Goal: Information Seeking & Learning: Learn about a topic

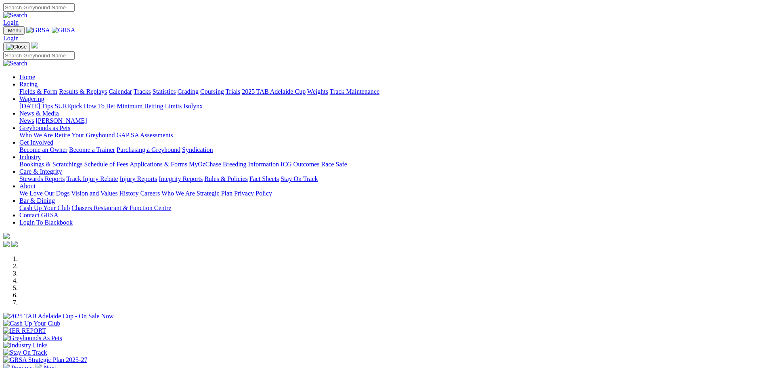
click at [57, 88] on link "Fields & Form" at bounding box center [38, 91] width 38 height 7
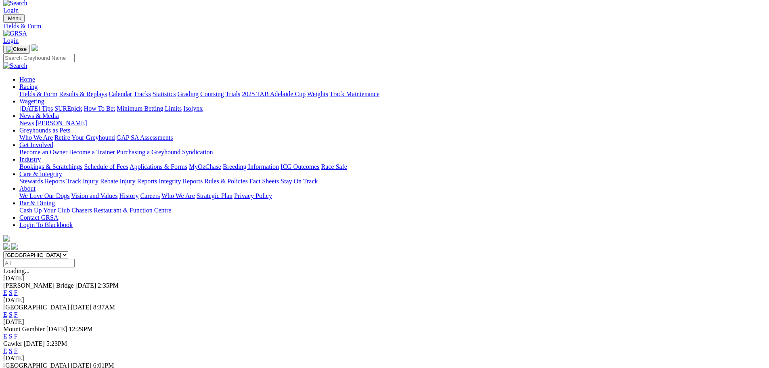
scroll to position [13, 0]
click at [57, 89] on link "Fields & Form" at bounding box center [38, 92] width 38 height 7
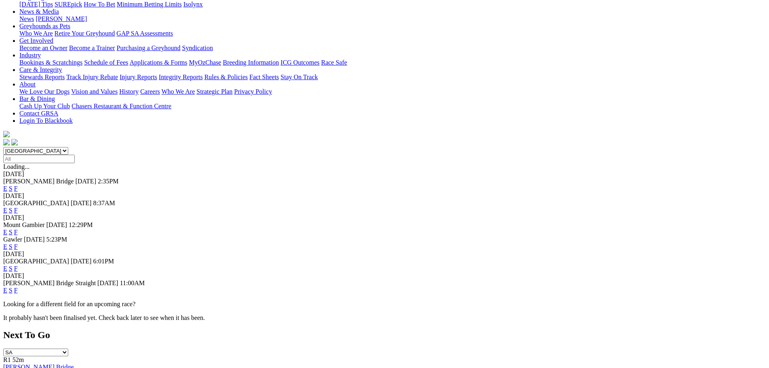
scroll to position [121, 0]
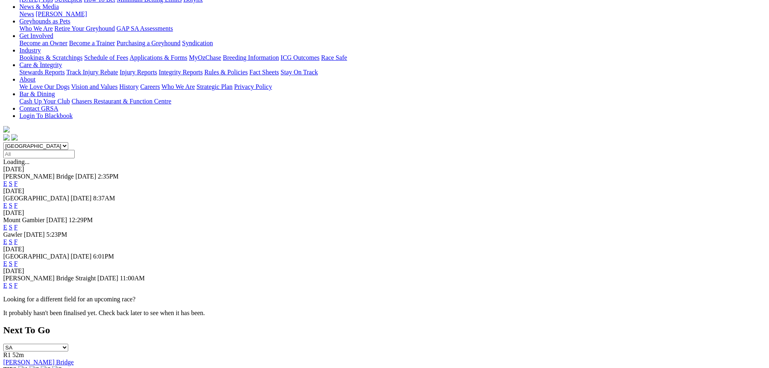
click at [18, 282] on link "F" at bounding box center [16, 285] width 4 height 7
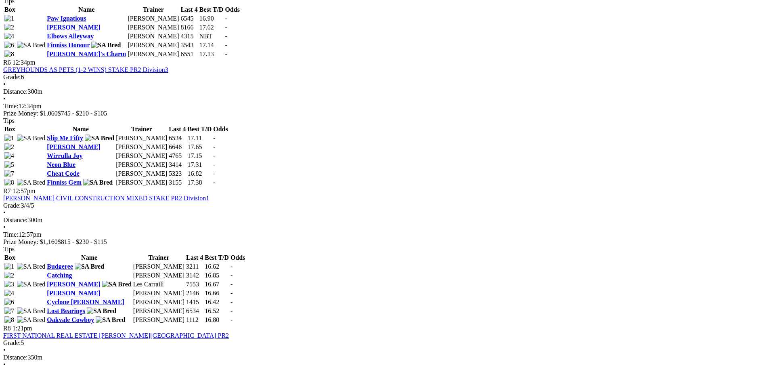
scroll to position [1009, 0]
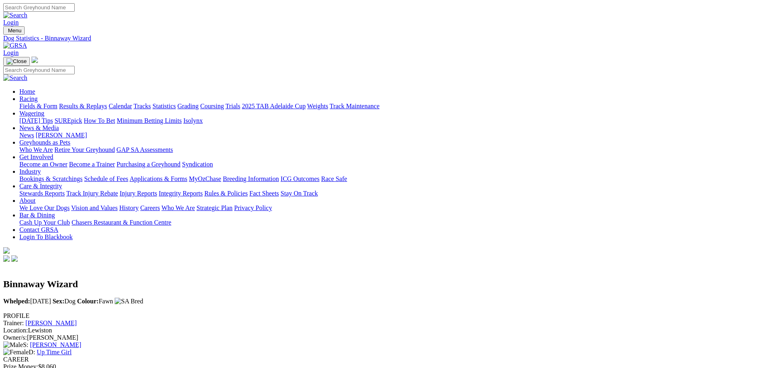
click at [57, 103] on link "Fields & Form" at bounding box center [38, 106] width 38 height 7
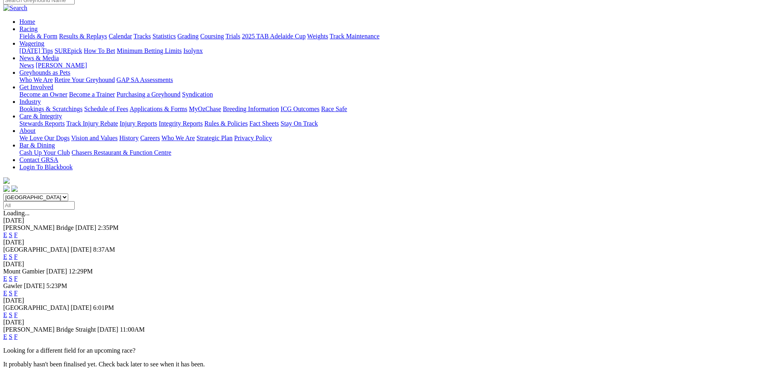
scroll to position [81, 0]
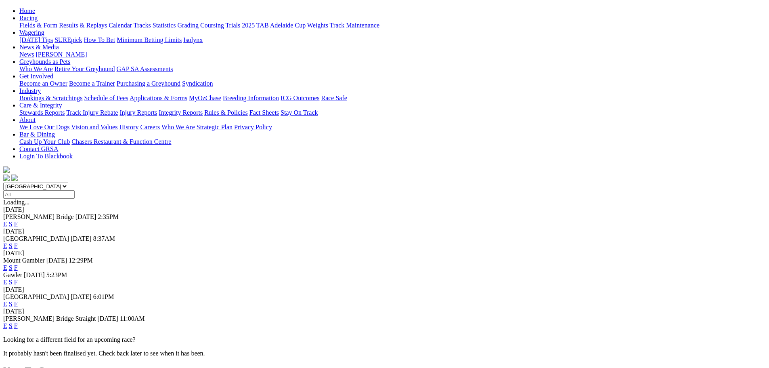
click at [18, 220] on link "F" at bounding box center [16, 223] width 4 height 7
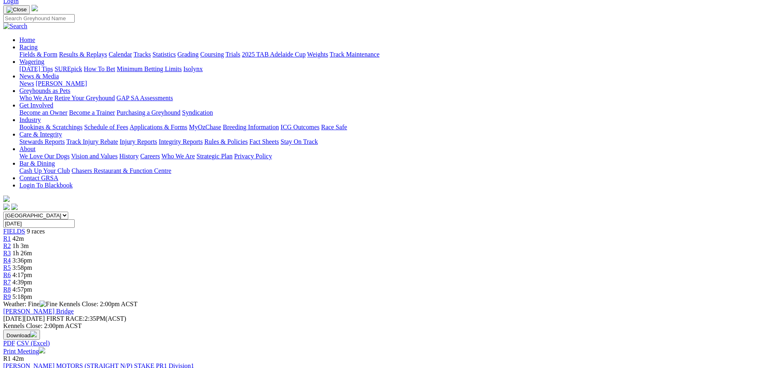
scroll to position [40, 0]
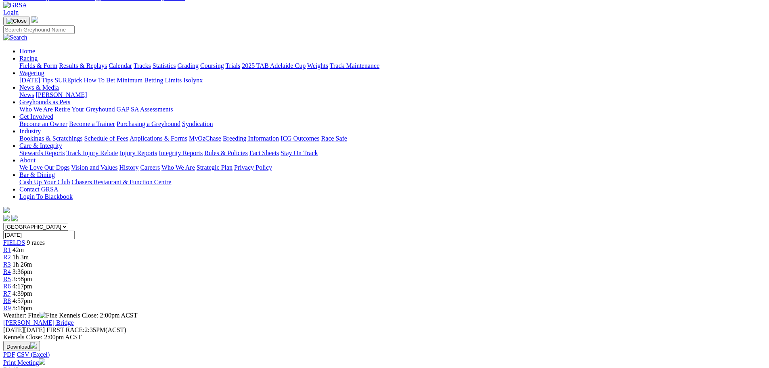
click at [57, 62] on link "Fields & Form" at bounding box center [38, 65] width 38 height 7
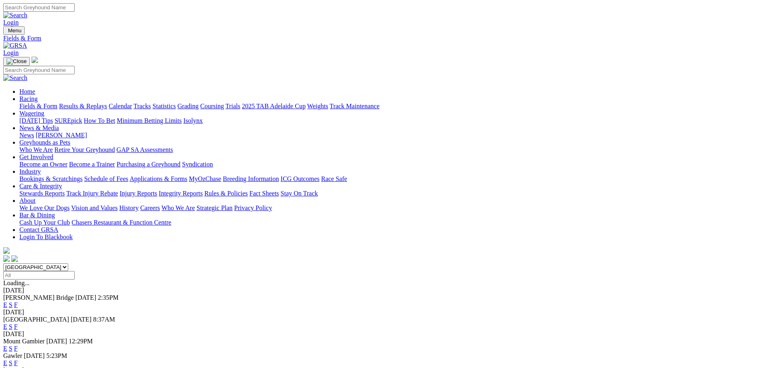
click at [57, 103] on link "Fields & Form" at bounding box center [38, 106] width 38 height 7
click at [107, 103] on link "Results & Replays" at bounding box center [83, 106] width 48 height 7
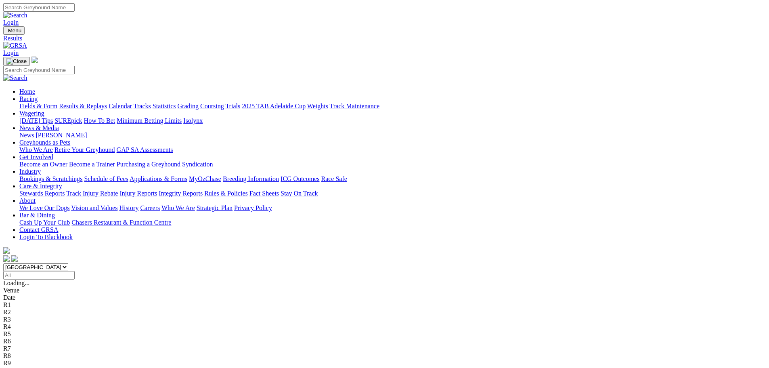
click at [57, 103] on link "Fields & Form" at bounding box center [38, 106] width 38 height 7
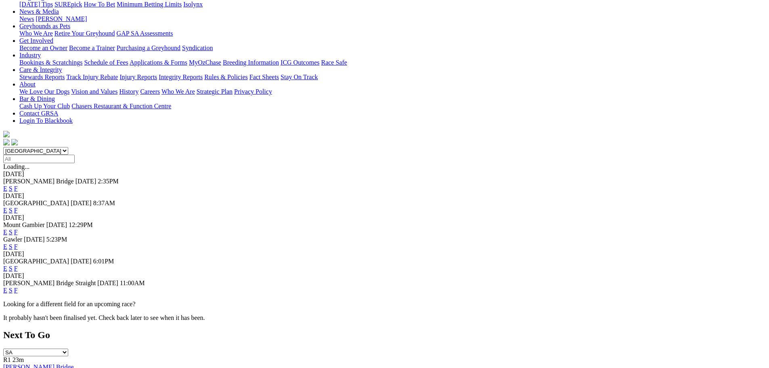
scroll to position [121, 0]
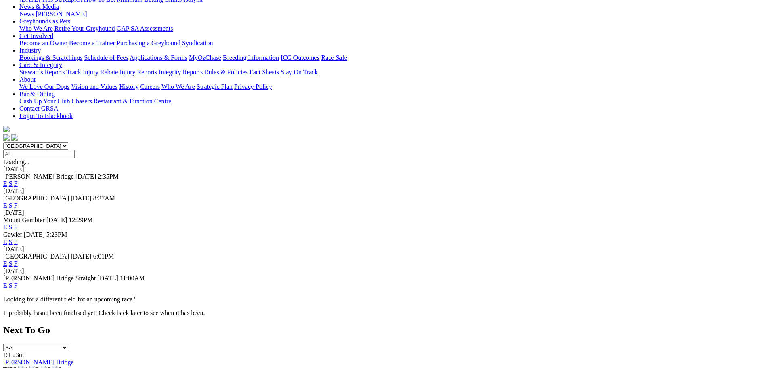
click at [18, 282] on link "F" at bounding box center [16, 285] width 4 height 7
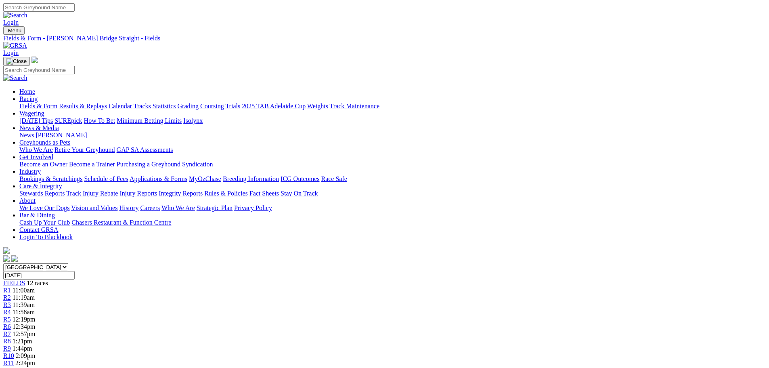
click at [57, 103] on link "Fields & Form" at bounding box center [38, 106] width 38 height 7
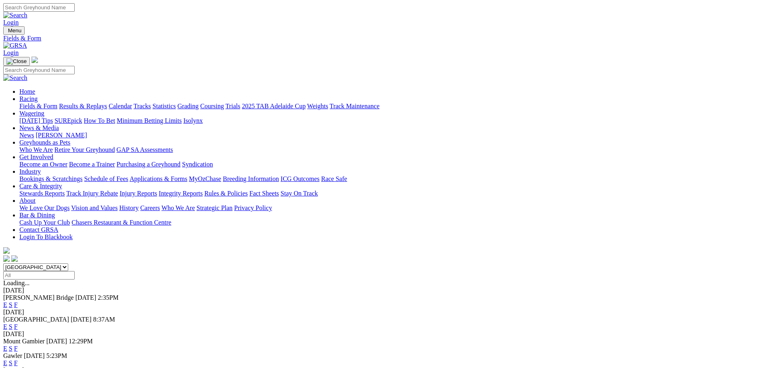
click at [57, 103] on link "Fields & Form" at bounding box center [38, 106] width 38 height 7
click at [107, 103] on link "Results & Replays" at bounding box center [83, 106] width 48 height 7
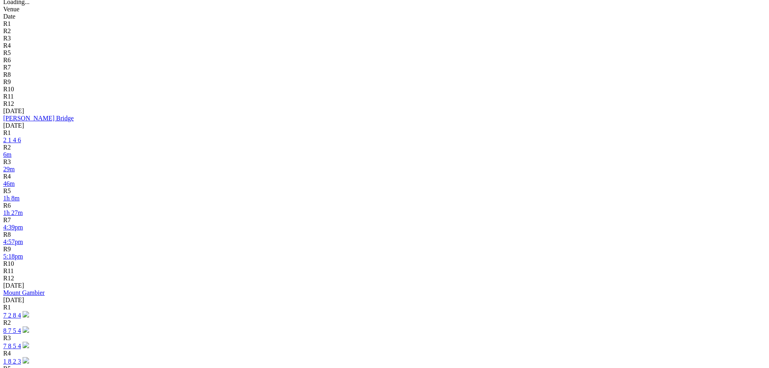
scroll to position [283, 0]
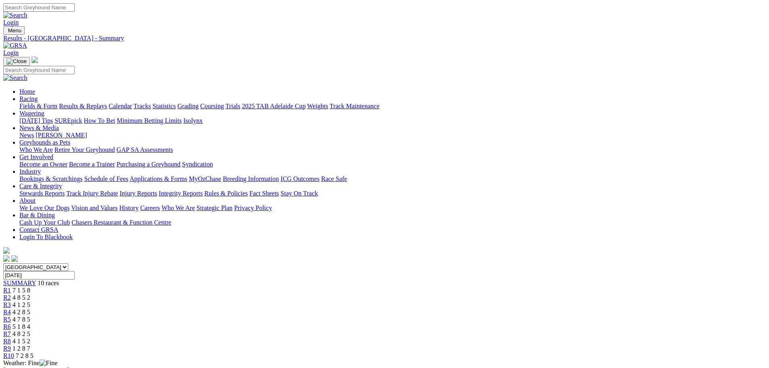
click at [57, 103] on link "Fields & Form" at bounding box center [38, 106] width 38 height 7
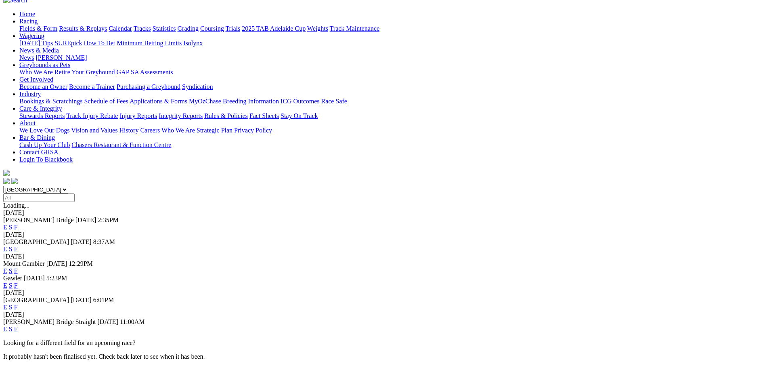
scroll to position [81, 0]
